Goal: Information Seeking & Learning: Find contact information

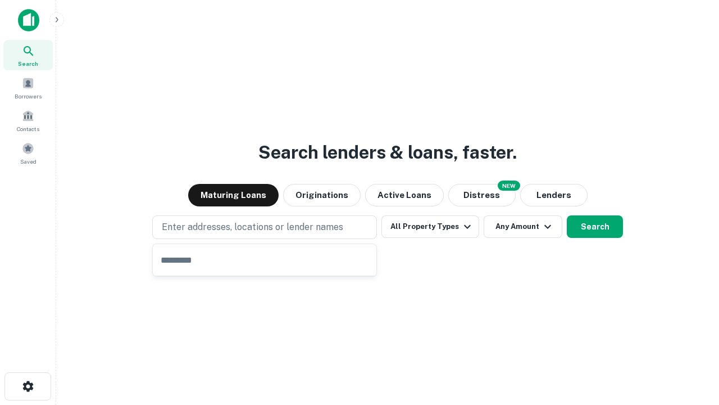
type input "**********"
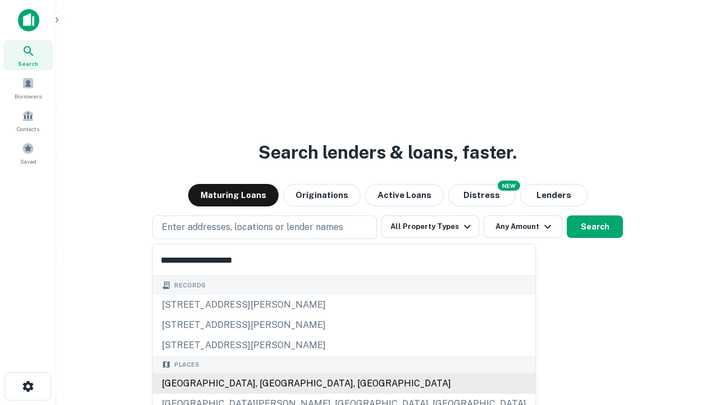
click at [269, 383] on div "Santa Monica, CA, USA" at bounding box center [344, 383] width 383 height 20
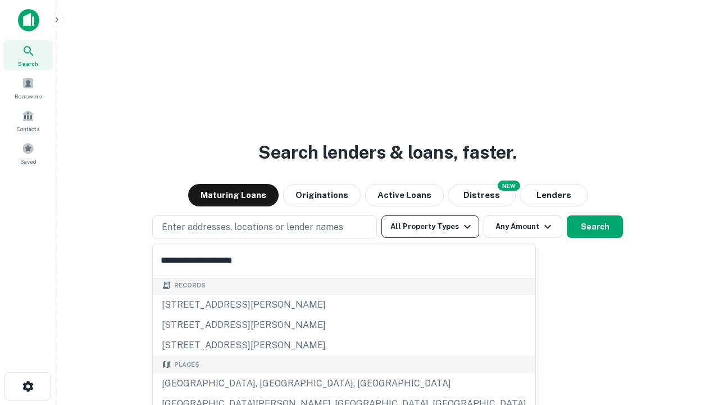
click at [430, 226] on button "All Property Types" at bounding box center [430, 226] width 98 height 22
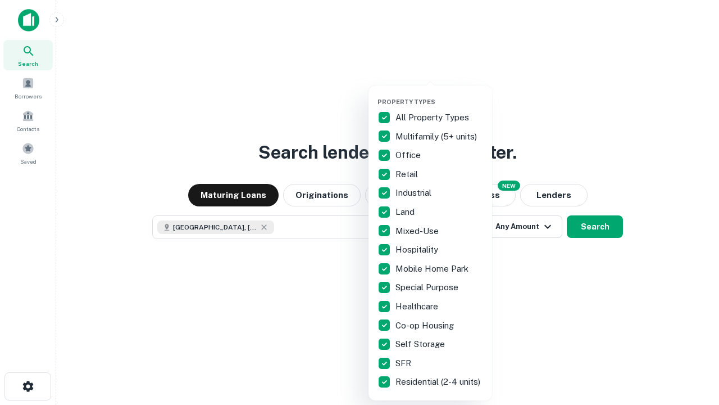
click at [439, 94] on button "button" at bounding box center [440, 94] width 124 height 1
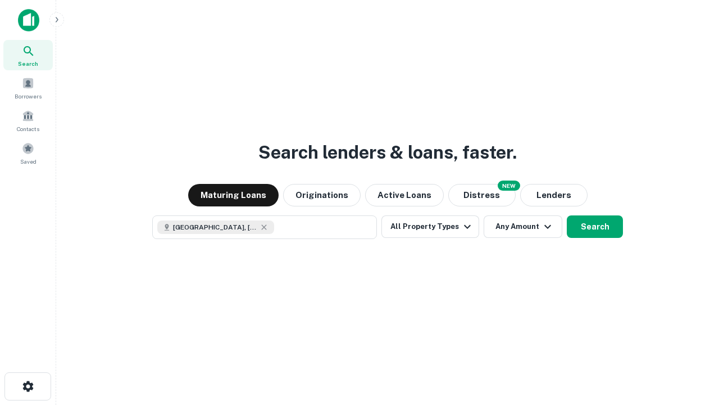
scroll to position [18, 0]
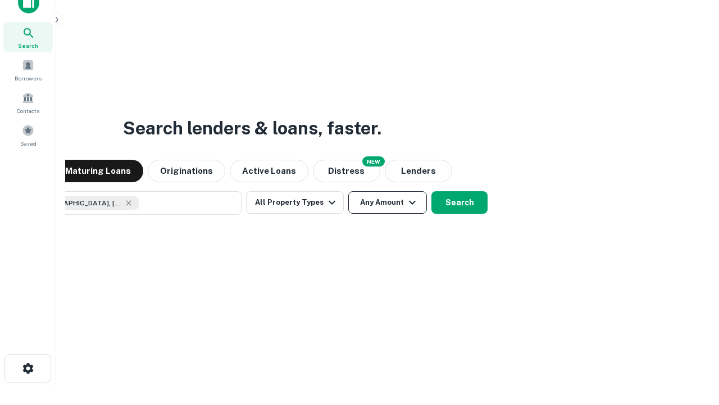
click at [348, 191] on button "Any Amount" at bounding box center [387, 202] width 79 height 22
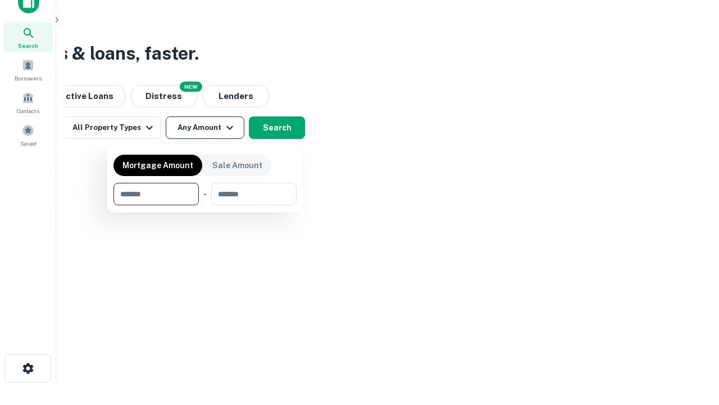
type input "*******"
click at [205, 205] on button "button" at bounding box center [204, 205] width 183 height 1
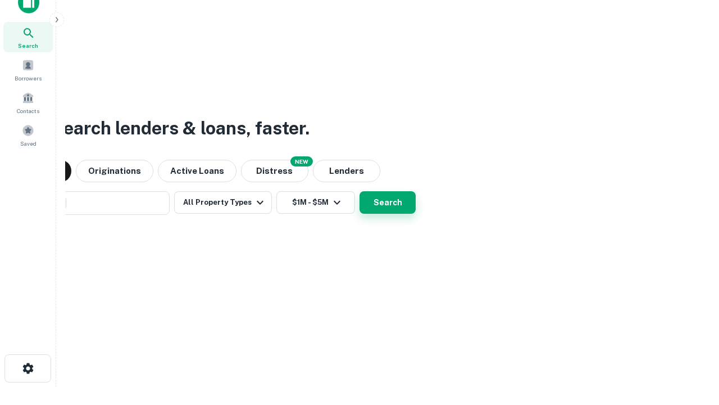
click at [360, 191] on button "Search" at bounding box center [388, 202] width 56 height 22
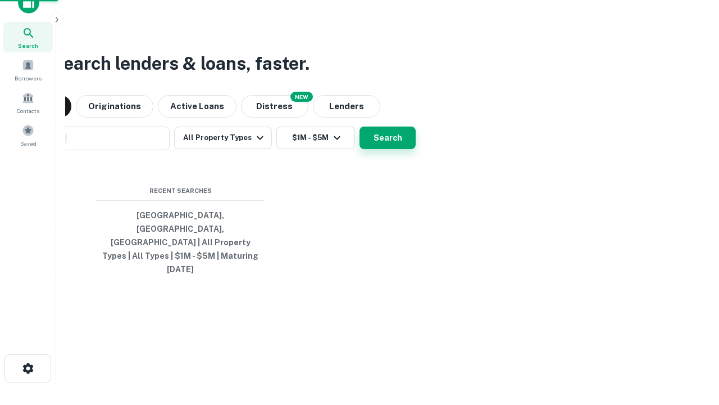
scroll to position [30, 318]
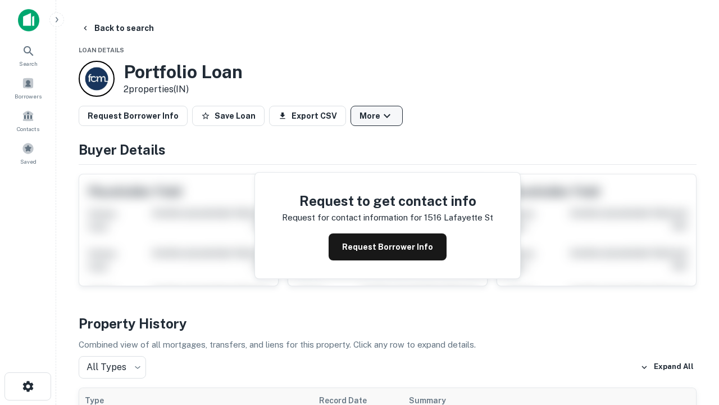
click at [376, 116] on button "More" at bounding box center [377, 116] width 52 height 20
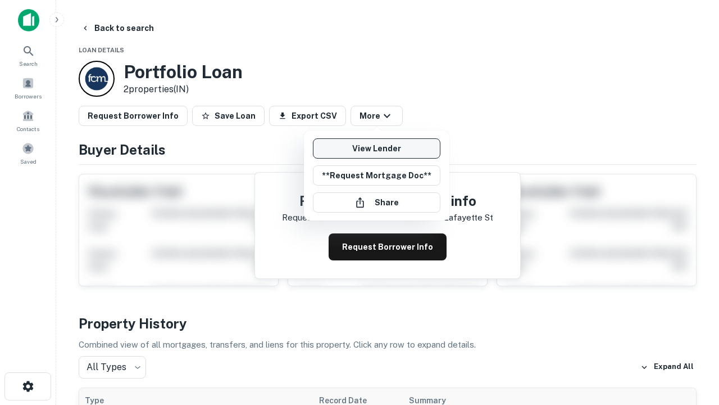
click at [376, 148] on link "View Lender" at bounding box center [377, 148] width 128 height 20
